Goal: Browse casually

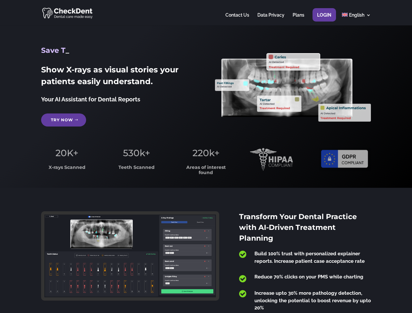
click at [206, 156] on span "220k+" at bounding box center [205, 152] width 27 height 11
click at [206, 13] on div at bounding box center [205, 12] width 329 height 25
click at [206, 156] on span "220k+" at bounding box center [205, 152] width 27 height 11
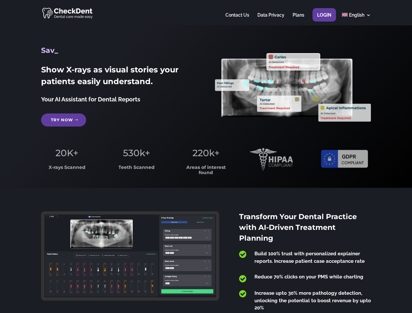
click at [206, 13] on div at bounding box center [205, 12] width 329 height 25
